Goal: Task Accomplishment & Management: Manage account settings

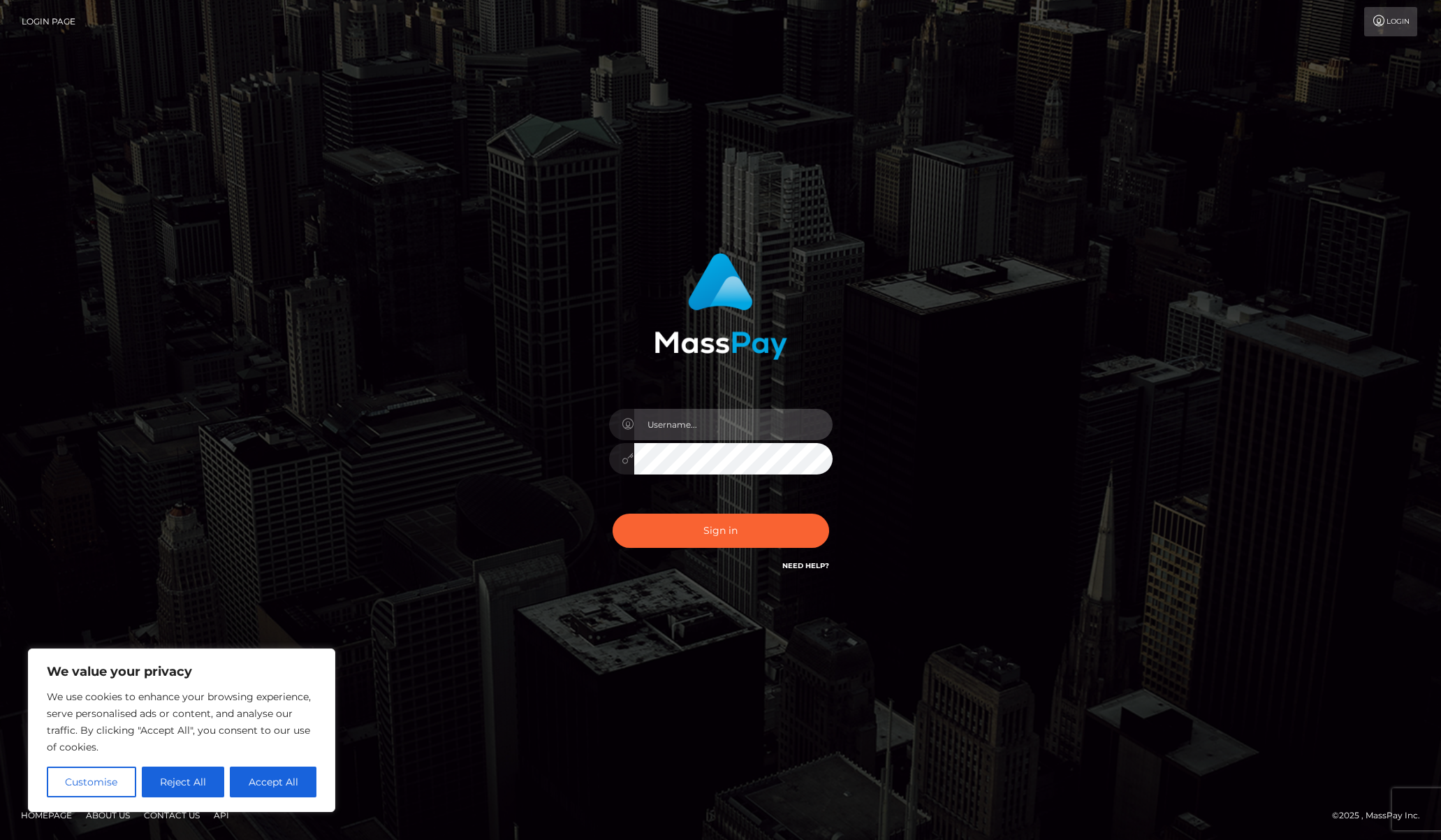
click at [679, 428] on input "text" at bounding box center [733, 424] width 199 height 31
type input "[EMAIL_ADDRESS][DOMAIN_NAME]"
click at [742, 530] on button "Sign in" at bounding box center [720, 530] width 217 height 34
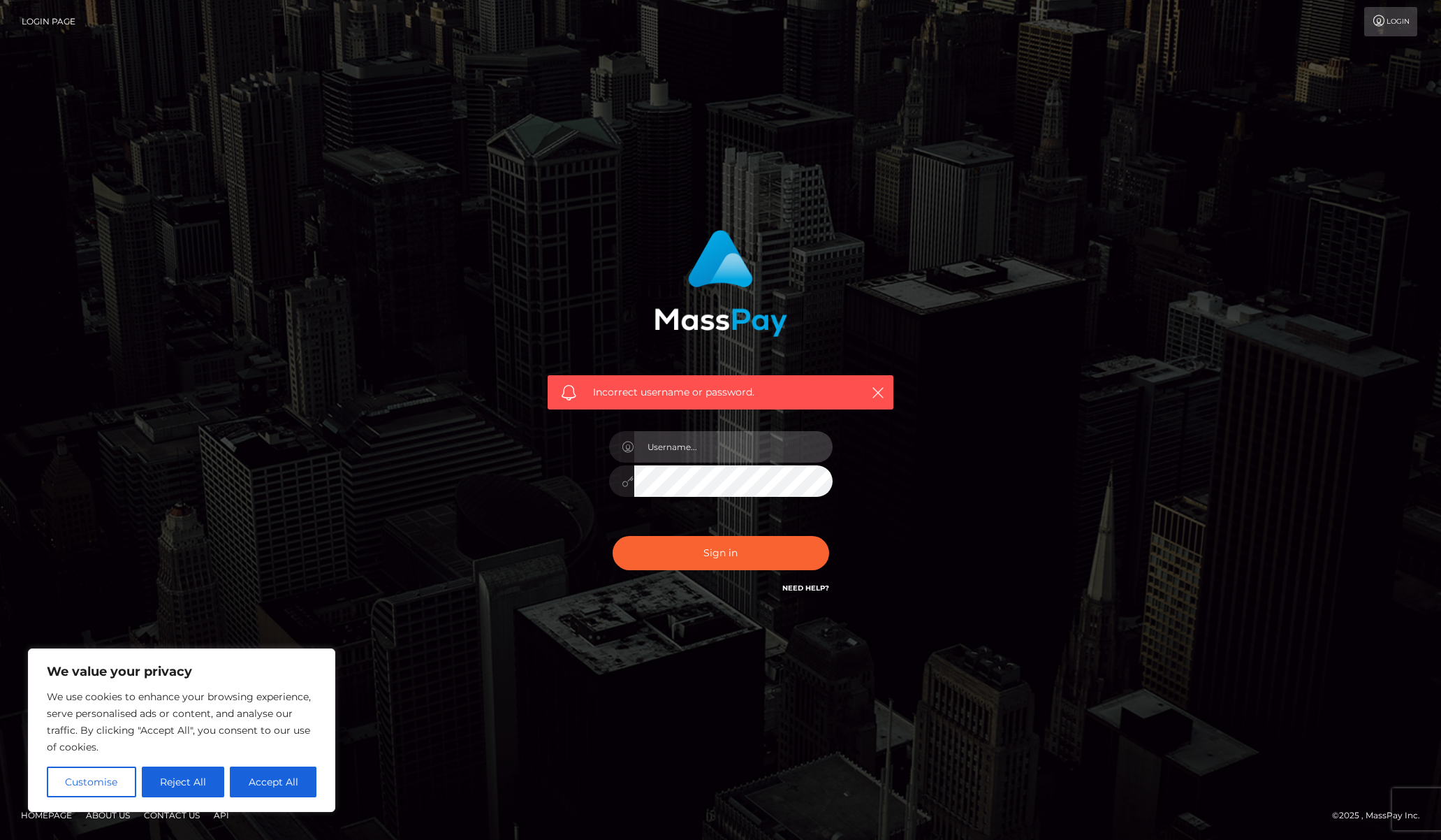
click at [713, 432] on input "text" at bounding box center [733, 447] width 199 height 31
type input "[EMAIL_ADDRESS][DOMAIN_NAME]"
click at [258, 782] on button "Accept All" at bounding box center [273, 781] width 87 height 30
checkbox input "true"
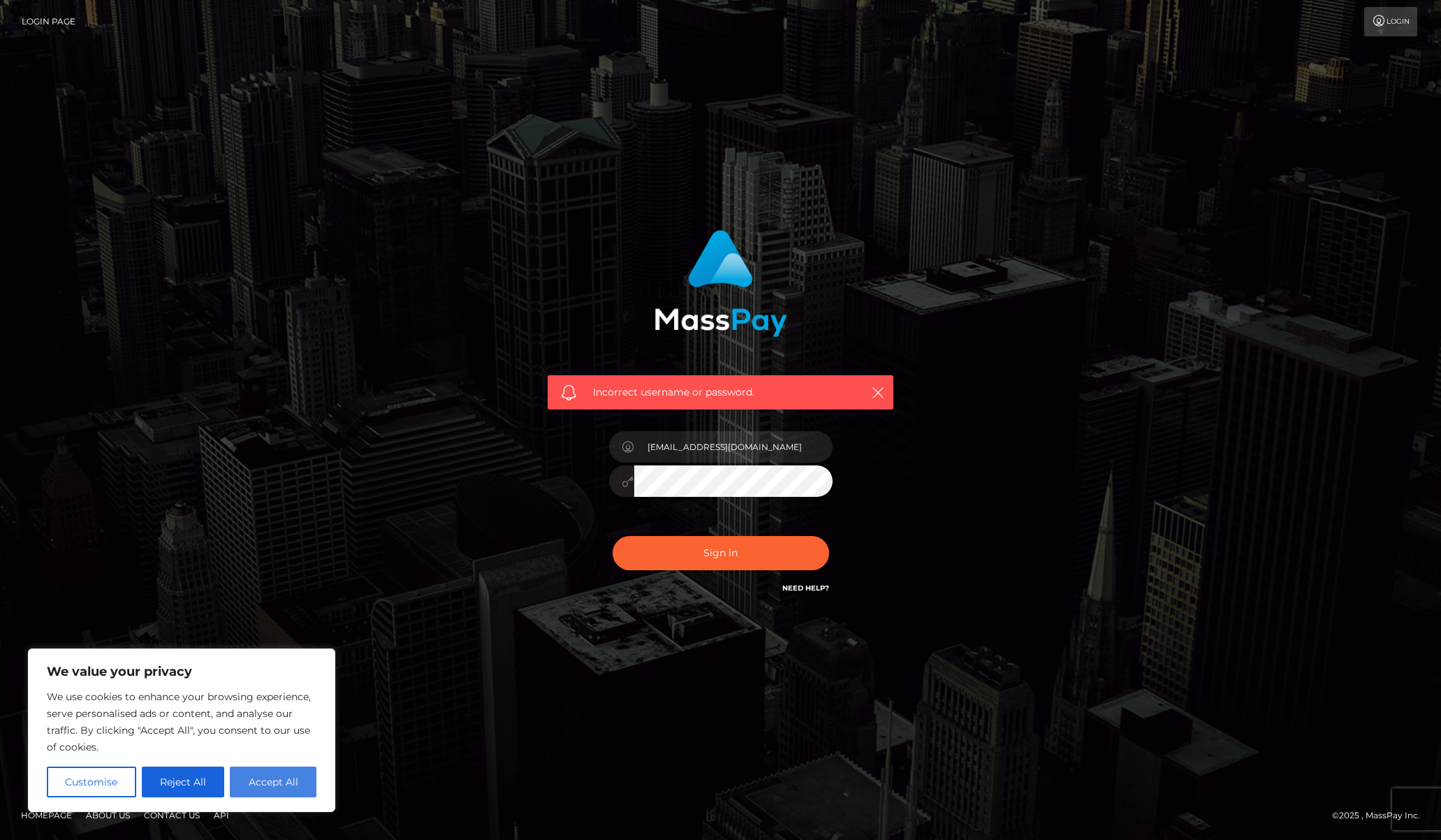
checkbox input "true"
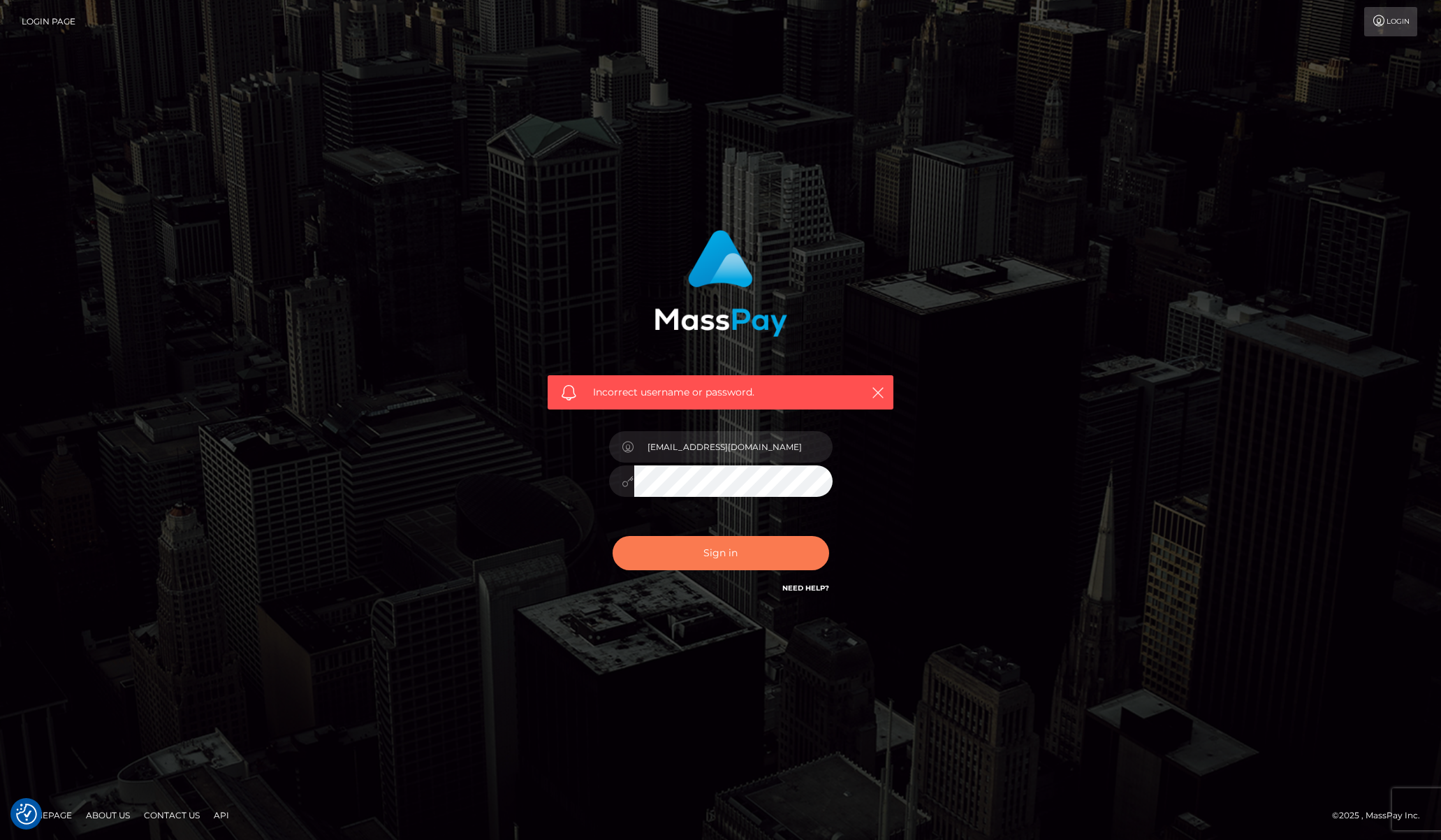
click at [708, 555] on button "Sign in" at bounding box center [720, 552] width 217 height 34
click at [694, 446] on input "text" at bounding box center [733, 447] width 199 height 31
type input "[EMAIL_ADDRESS][DOMAIN_NAME]"
drag, startPoint x: 479, startPoint y: 466, endPoint x: 487, endPoint y: 465, distance: 8.1
click at [480, 466] on div "Incorrect username or password. knightravie@gmail.com" at bounding box center [720, 420] width 797 height 402
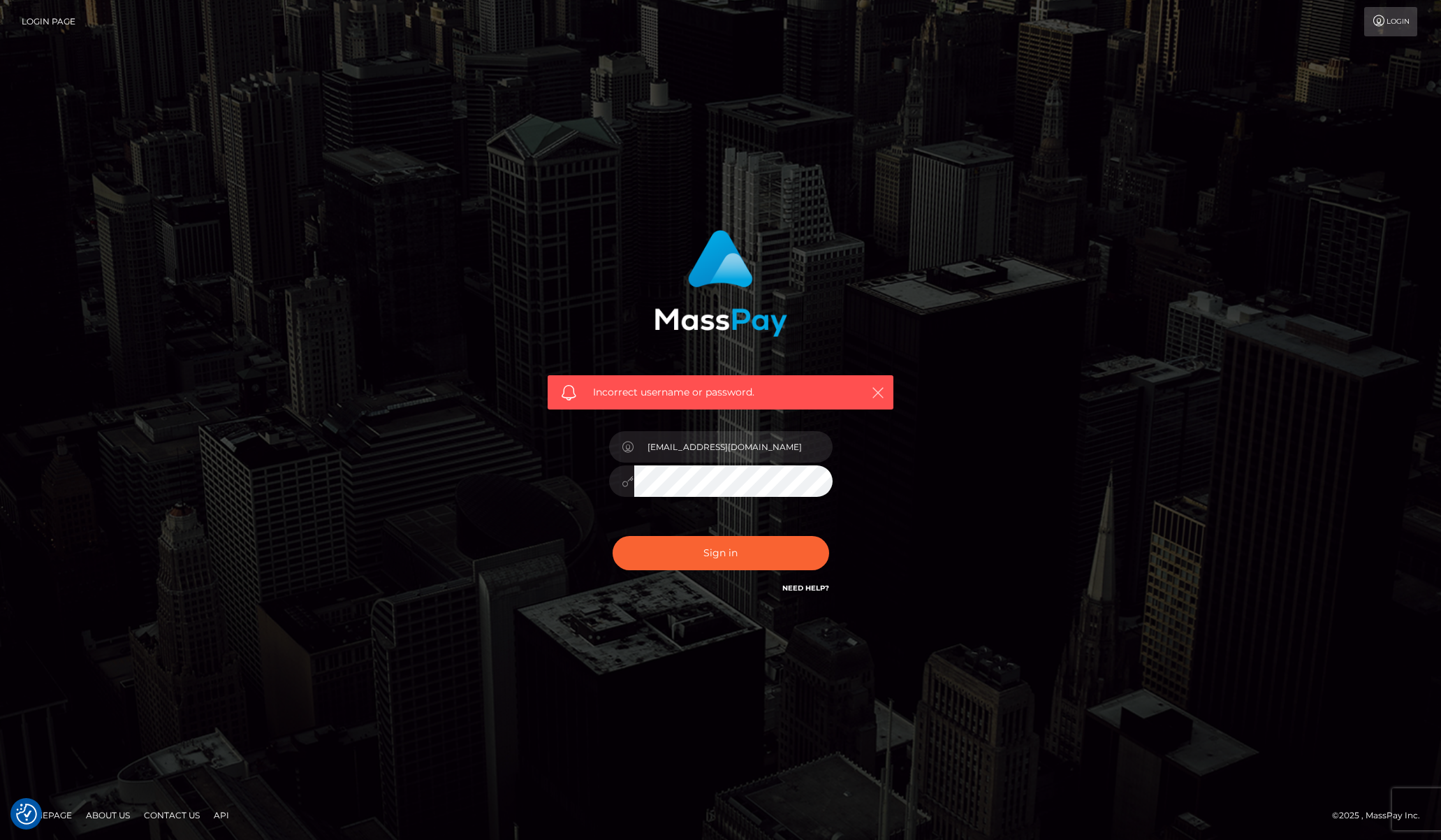
click at [876, 384] on button "button" at bounding box center [877, 392] width 17 height 18
click at [880, 392] on icon "button" at bounding box center [878, 393] width 14 height 14
click at [1376, 23] on icon at bounding box center [1379, 21] width 14 height 11
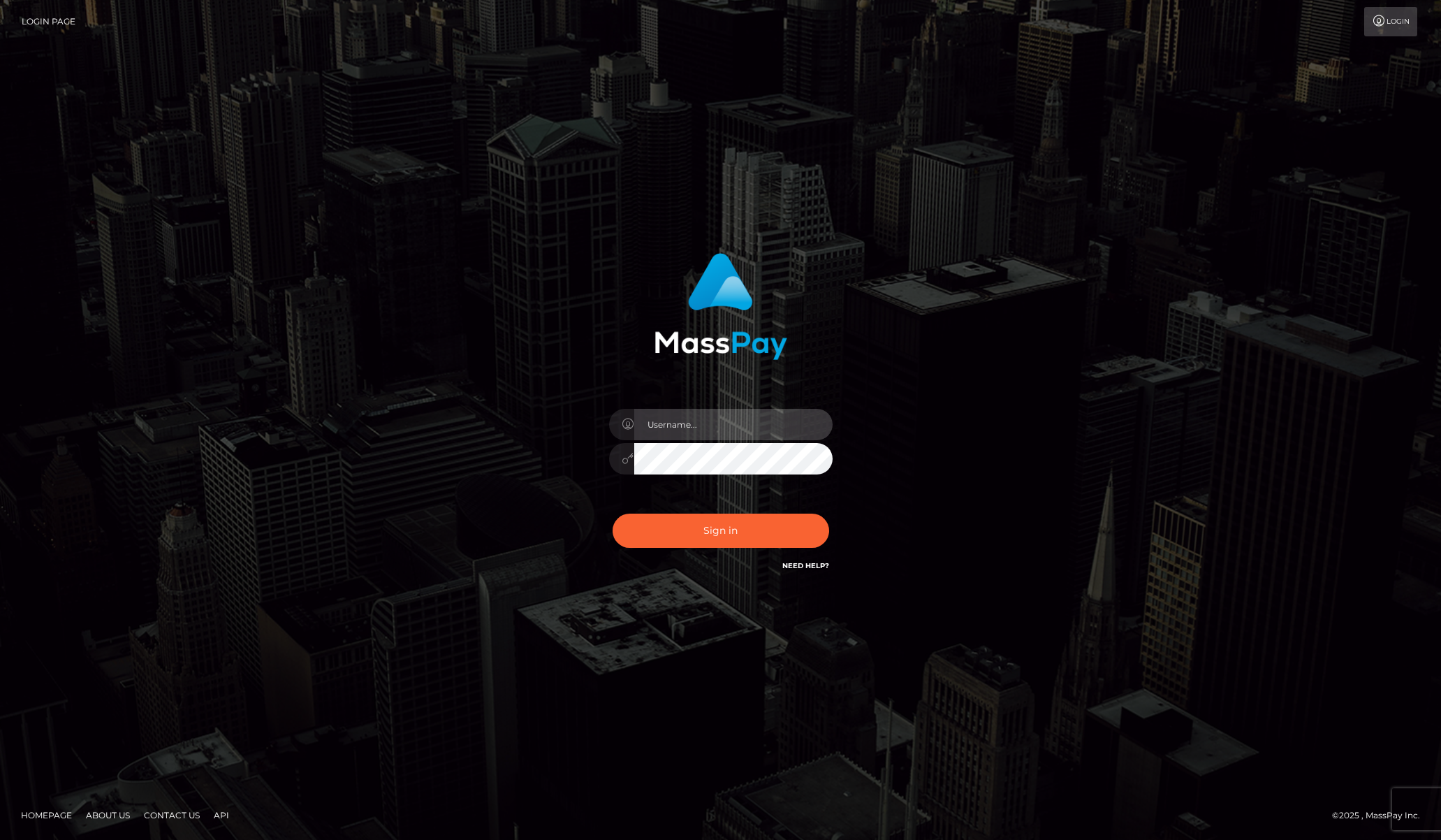
click at [690, 419] on input "text" at bounding box center [733, 424] width 199 height 31
type input "[EMAIL_ADDRESS][DOMAIN_NAME]"
click at [627, 463] on div at bounding box center [721, 457] width 224 height 27
click at [657, 518] on button "Sign in" at bounding box center [720, 530] width 217 height 34
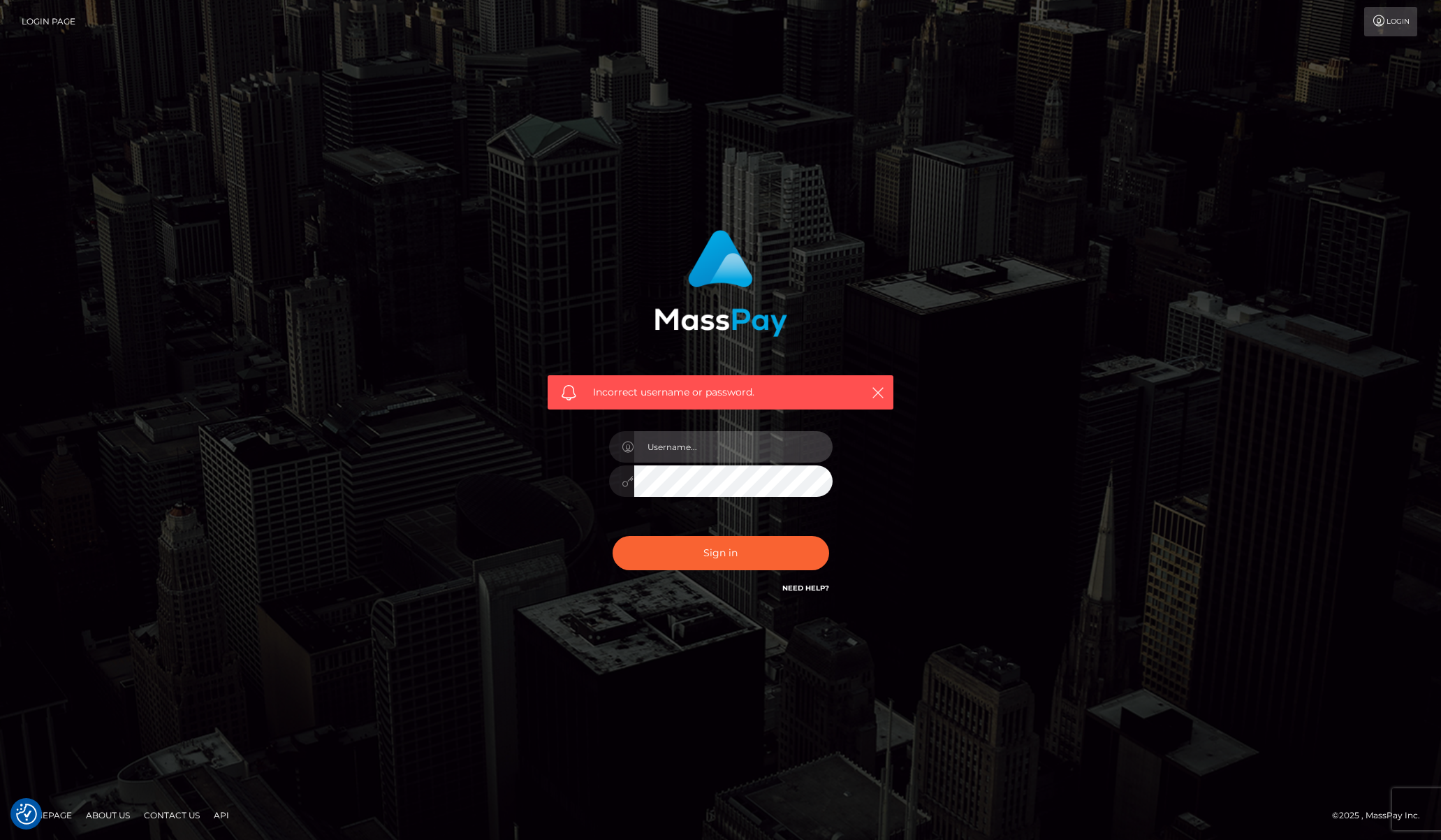
click at [703, 438] on input "text" at bounding box center [733, 447] width 199 height 31
type input "[EMAIL_ADDRESS][DOMAIN_NAME]"
click at [661, 552] on button "Sign in" at bounding box center [720, 552] width 217 height 34
click at [794, 588] on link "Need Help?" at bounding box center [806, 588] width 47 height 9
click at [708, 634] on div "Incorrect username or password." at bounding box center [720, 420] width 1441 height 611
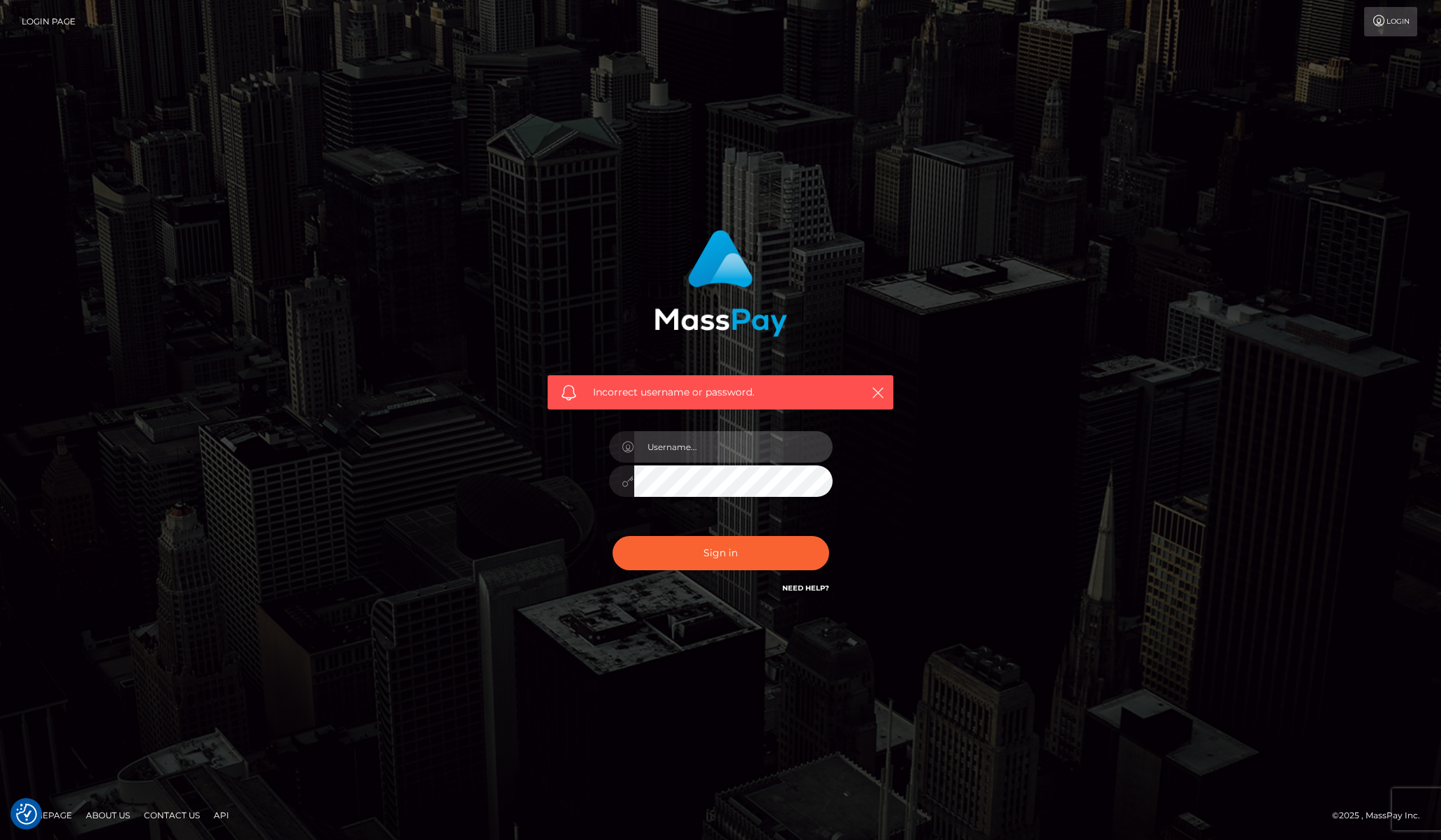
click at [689, 447] on input "text" at bounding box center [733, 447] width 199 height 31
click at [692, 440] on input "text" at bounding box center [733, 447] width 199 height 31
type input "[EMAIL_ADDRESS][DOMAIN_NAME]"
click at [621, 487] on div at bounding box center [721, 479] width 224 height 27
click at [612, 536] on button "Sign in" at bounding box center [720, 552] width 217 height 34
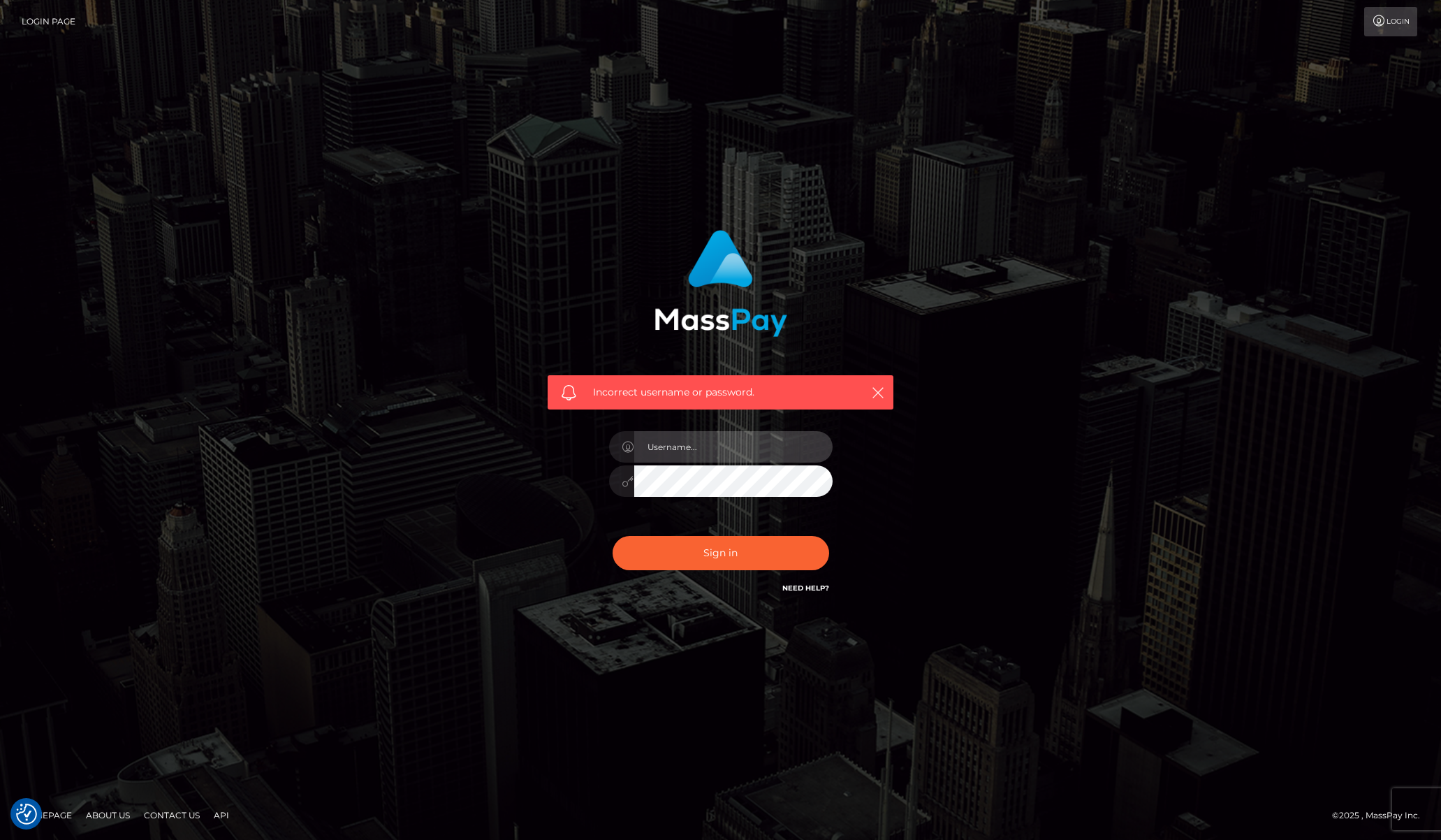
click at [675, 442] on input "text" at bounding box center [733, 447] width 199 height 31
type input "[EMAIL_ADDRESS][DOMAIN_NAME]"
click at [622, 479] on div at bounding box center [721, 479] width 224 height 27
click at [612, 536] on button "Sign in" at bounding box center [720, 552] width 217 height 34
click at [721, 443] on input "text" at bounding box center [733, 447] width 199 height 31
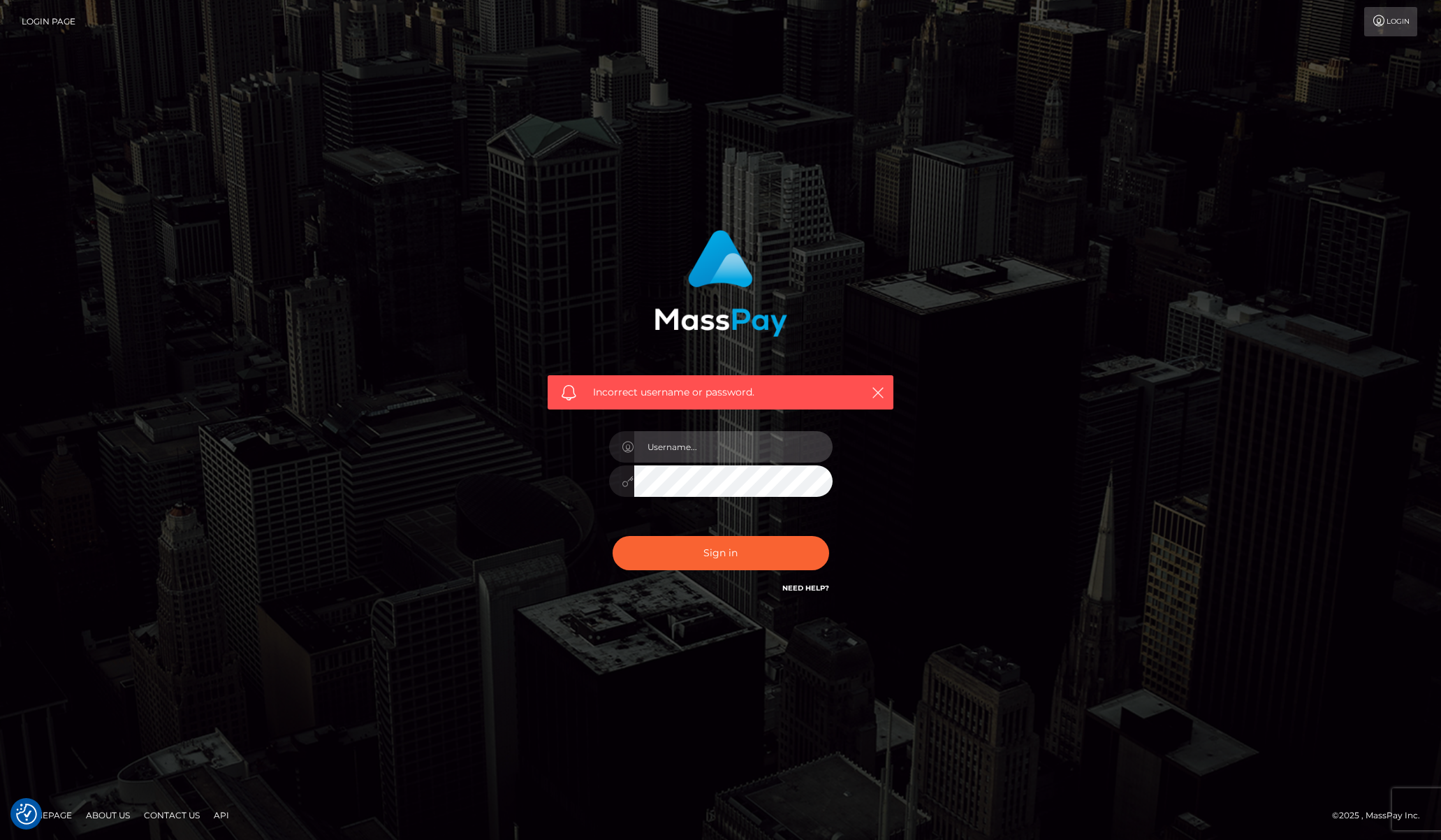
type input "[EMAIL_ADDRESS][DOMAIN_NAME]"
click at [484, 566] on div "Incorrect username or password. knightravie@gmail.com" at bounding box center [720, 420] width 797 height 402
click at [805, 588] on link "Need Help?" at bounding box center [806, 588] width 47 height 9
click at [1312, 206] on div "Incorrect username or password. knightravie@gmail.com" at bounding box center [720, 420] width 1441 height 611
click at [450, 478] on div "Incorrect username or password. knightravie@gmail.com" at bounding box center [720, 420] width 797 height 402
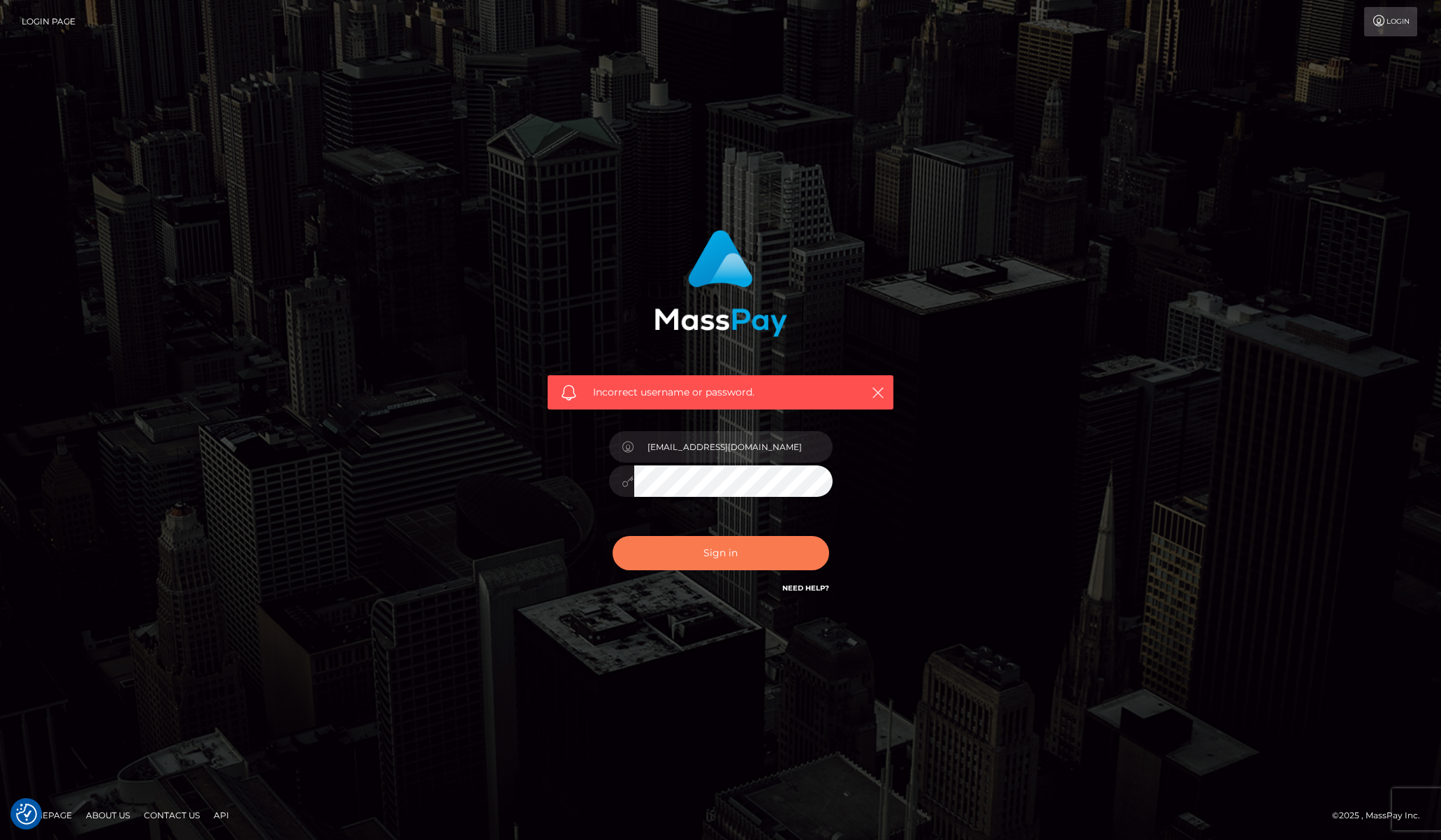
click at [660, 555] on button "Sign in" at bounding box center [720, 552] width 217 height 34
click at [683, 447] on input "text" at bounding box center [733, 447] width 199 height 31
type input "[EMAIL_ADDRESS][DOMAIN_NAME]"
click at [768, 445] on input "[EMAIL_ADDRESS][DOMAIN_NAME]" at bounding box center [733, 447] width 199 height 31
